Goal: Find specific page/section: Find specific page/section

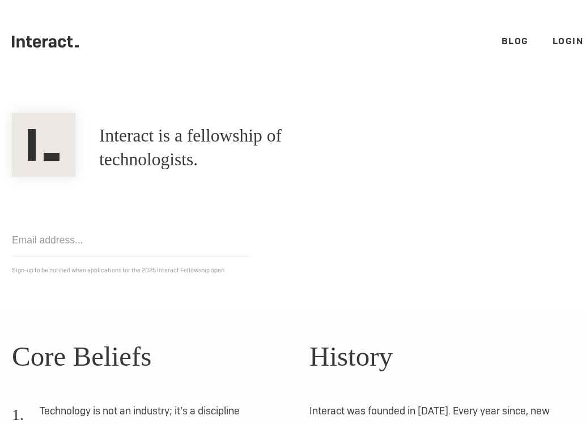
click at [564, 40] on link "Login" at bounding box center [567, 41] width 31 height 12
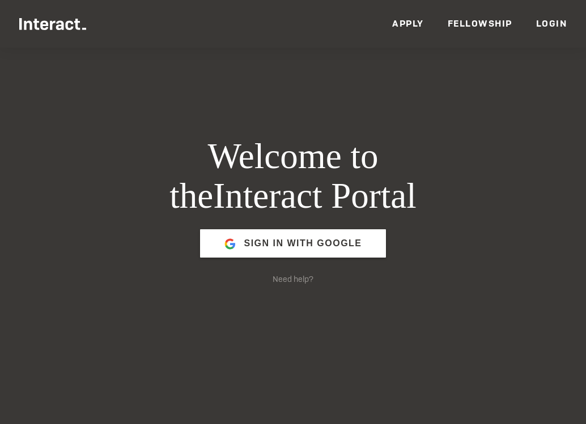
click at [335, 255] on span "Sign in with Google" at bounding box center [303, 243] width 118 height 27
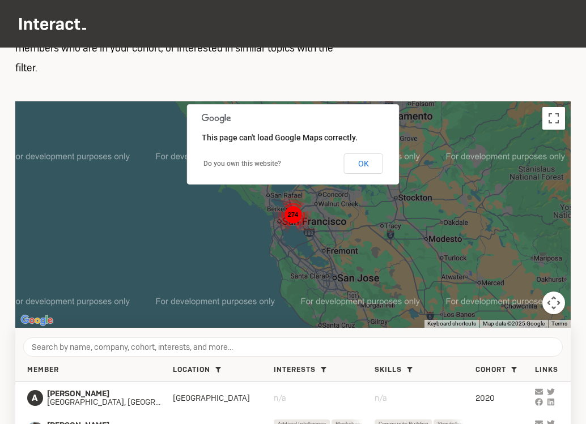
scroll to position [236, 0]
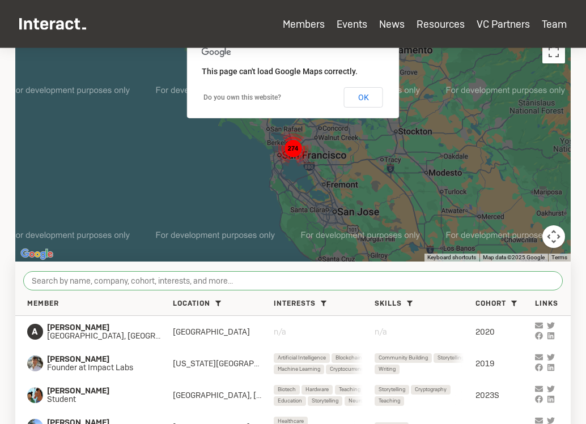
click at [240, 278] on input "search" at bounding box center [292, 280] width 539 height 19
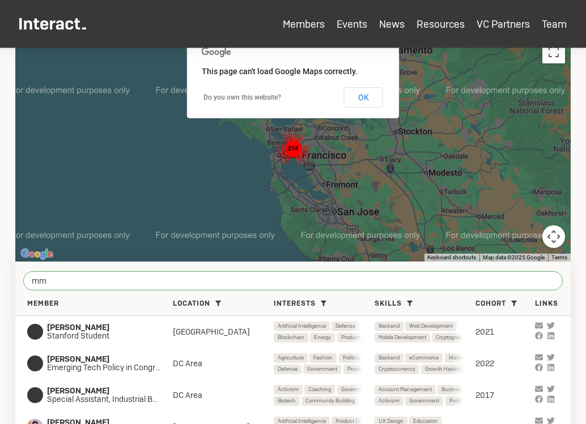
type input "m"
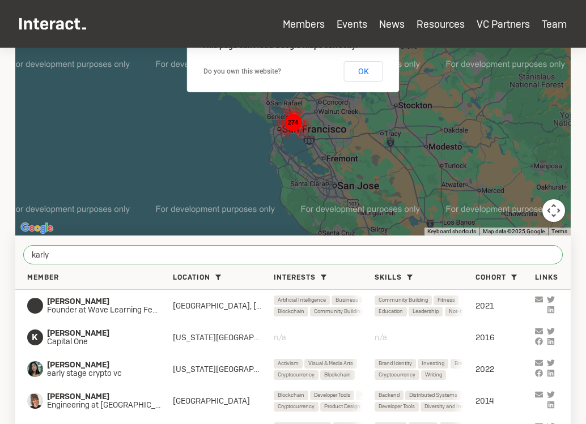
scroll to position [274, 0]
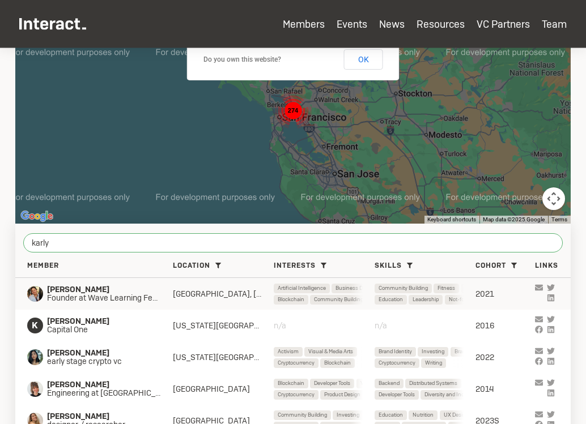
type input "karly"
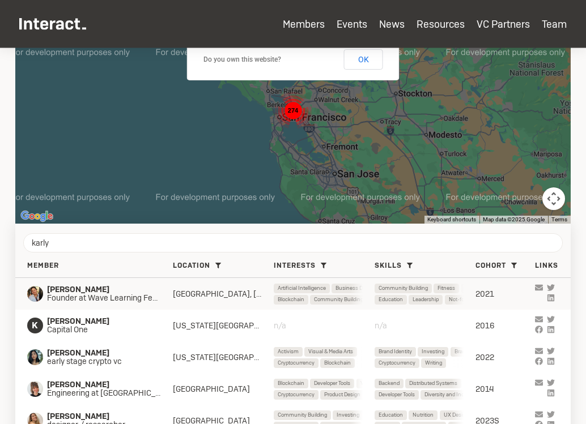
click at [144, 295] on span "Founder at Wave Learning Festival" at bounding box center [110, 298] width 126 height 9
